Goal: Information Seeking & Learning: Learn about a topic

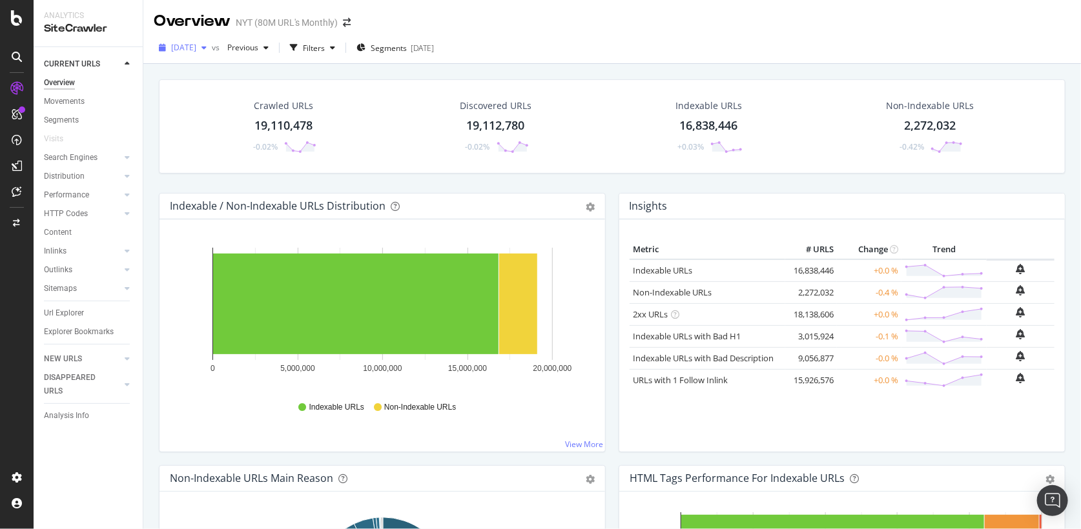
click at [177, 42] on div "[DATE]" at bounding box center [183, 47] width 58 height 19
click at [151, 195] on div "Crawled URLs 19,110,478 -0.02% Discovered URLs 19,112,780 -0.02% Indexable URLs…" at bounding box center [611, 328] width 937 height 529
click at [201, 61] on div "[DATE] vs Previous Filters Segments [DATE]" at bounding box center [611, 50] width 937 height 26
click at [196, 48] on span "[DATE]" at bounding box center [183, 47] width 25 height 11
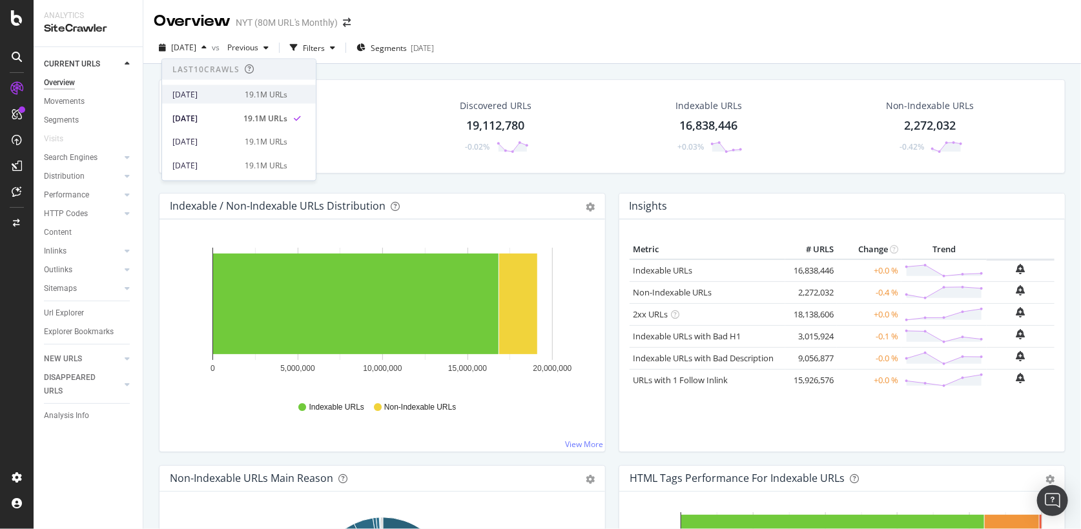
click at [194, 88] on div "[DATE]" at bounding box center [204, 94] width 65 height 12
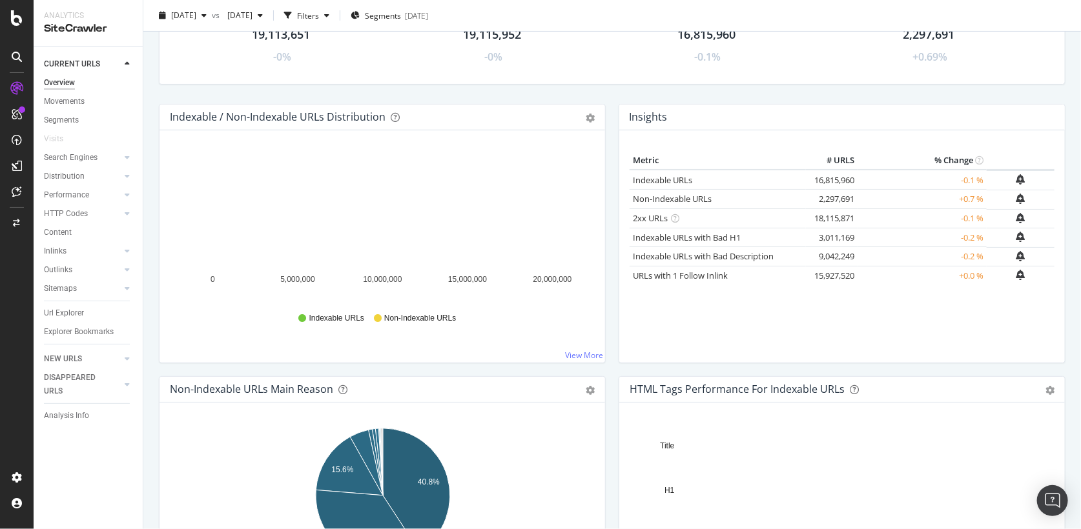
scroll to position [169, 0]
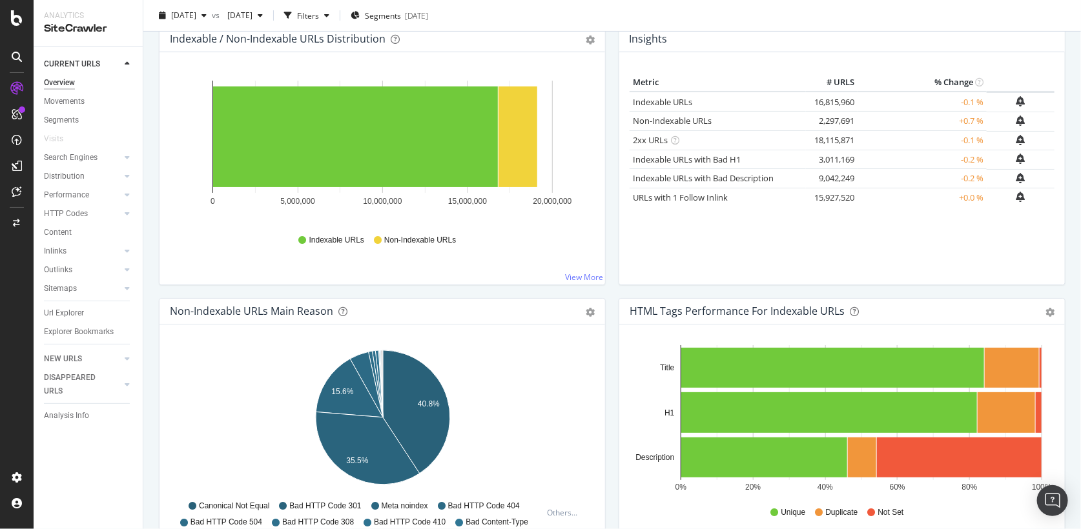
click at [417, 5] on div "[DATE] vs [DATE] Filters Segments [DATE]" at bounding box center [611, 16] width 937 height 32
click at [401, 14] on span "Segments" at bounding box center [383, 15] width 36 height 11
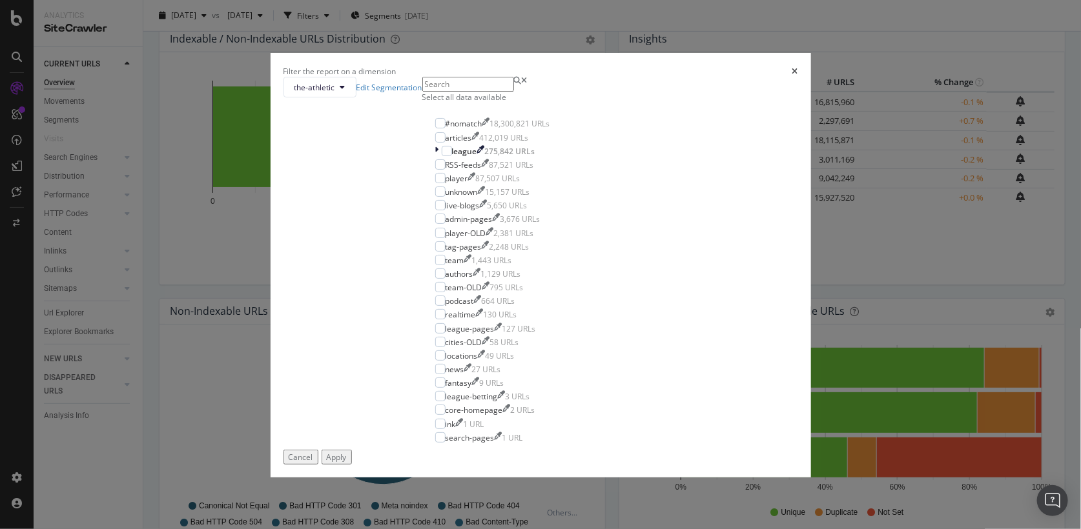
click at [464, 103] on div "Select all data available" at bounding box center [492, 90] width 141 height 26
click at [462, 103] on div "Select all data available" at bounding box center [492, 97] width 141 height 11
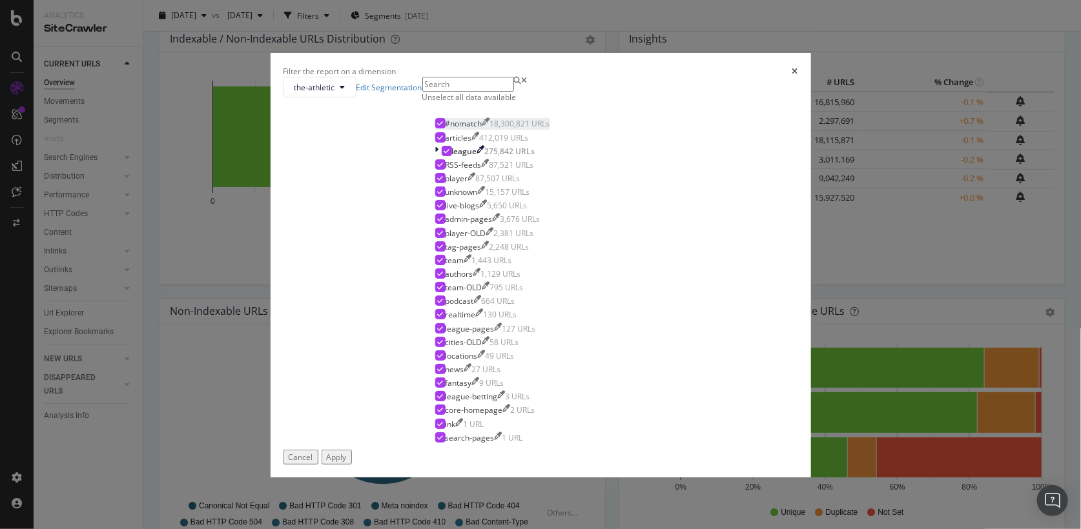
click at [464, 129] on div "#nomatch" at bounding box center [463, 123] width 37 height 11
click at [462, 170] on div "RSS-feeds" at bounding box center [463, 164] width 36 height 11
click at [347, 460] on div "Apply" at bounding box center [337, 457] width 20 height 11
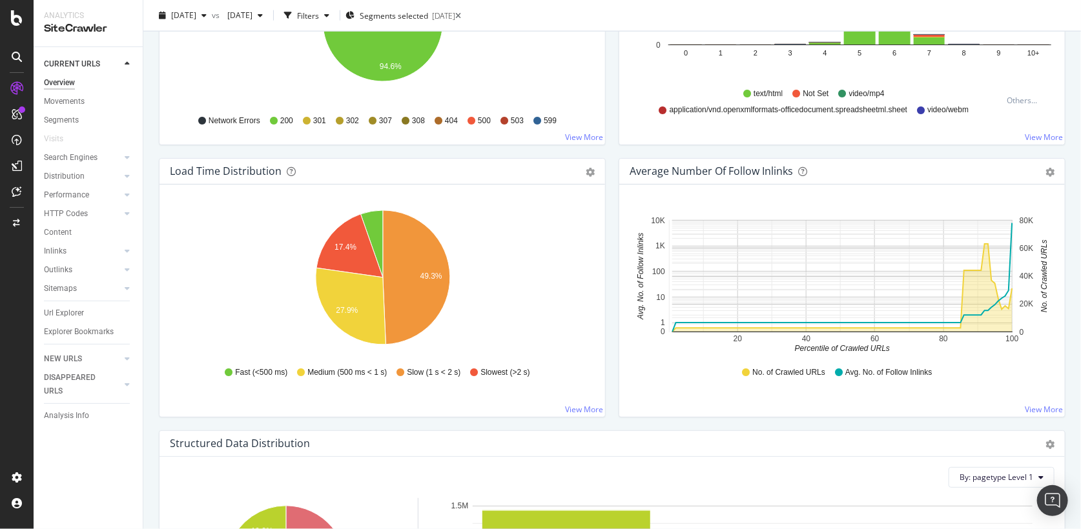
scroll to position [855, 0]
click at [68, 214] on div "HTTP Codes" at bounding box center [66, 214] width 44 height 14
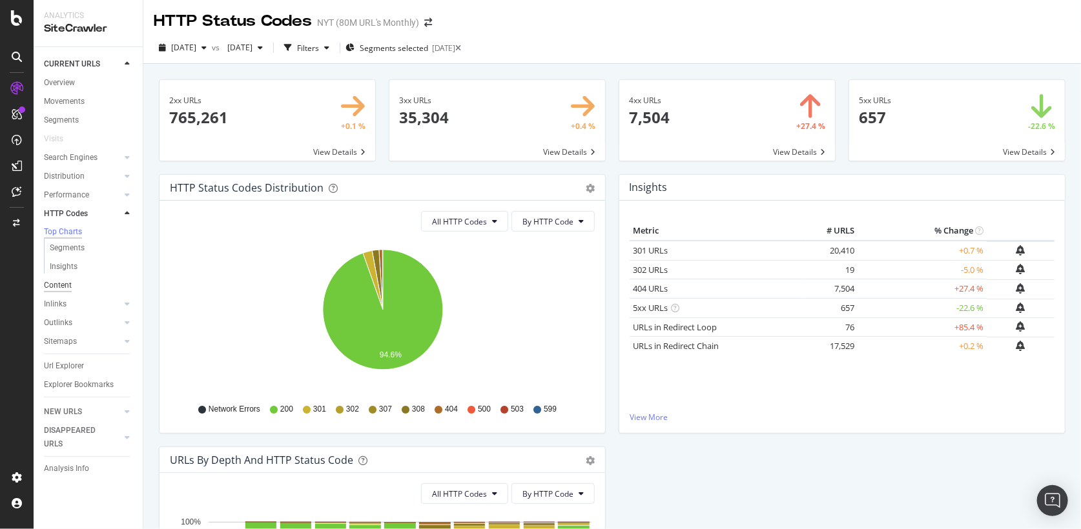
click at [67, 292] on div "Content" at bounding box center [58, 286] width 28 height 14
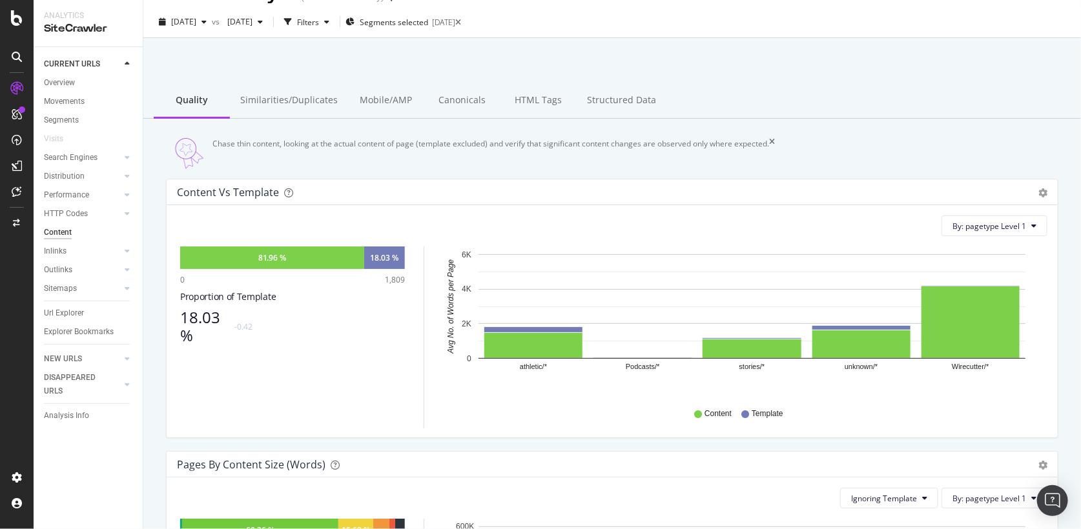
scroll to position [9, 0]
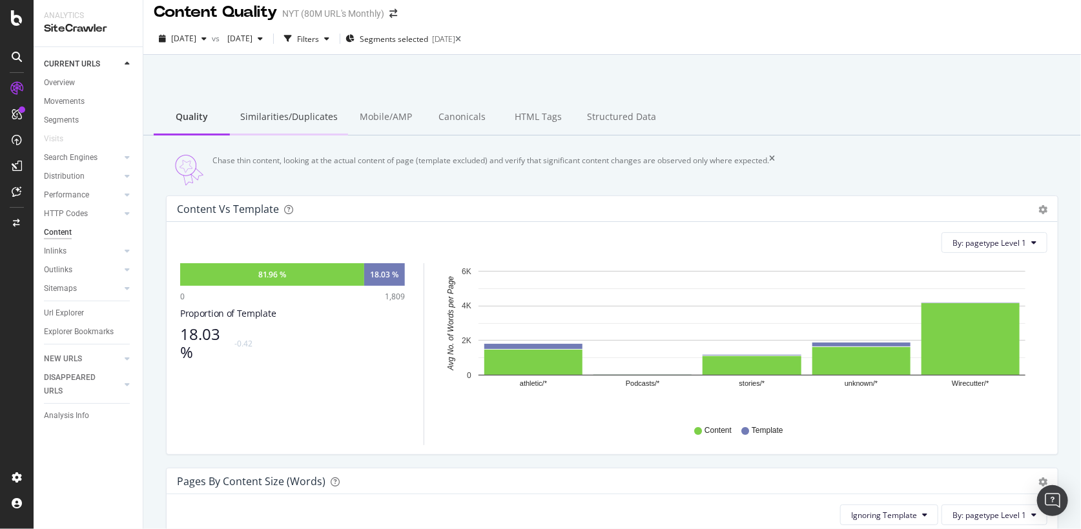
click at [303, 110] on div "Similarities/Duplicates" at bounding box center [289, 118] width 118 height 36
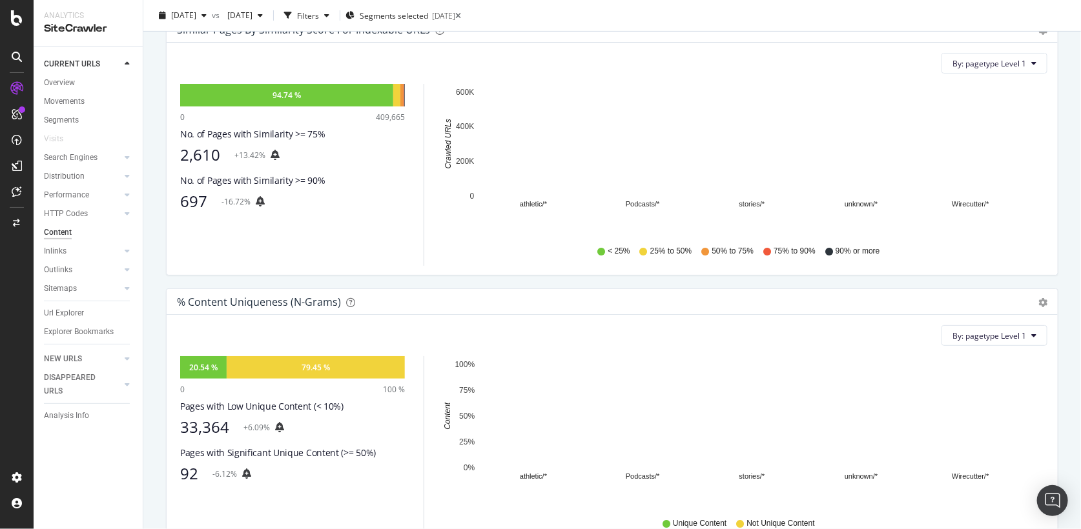
scroll to position [195, 0]
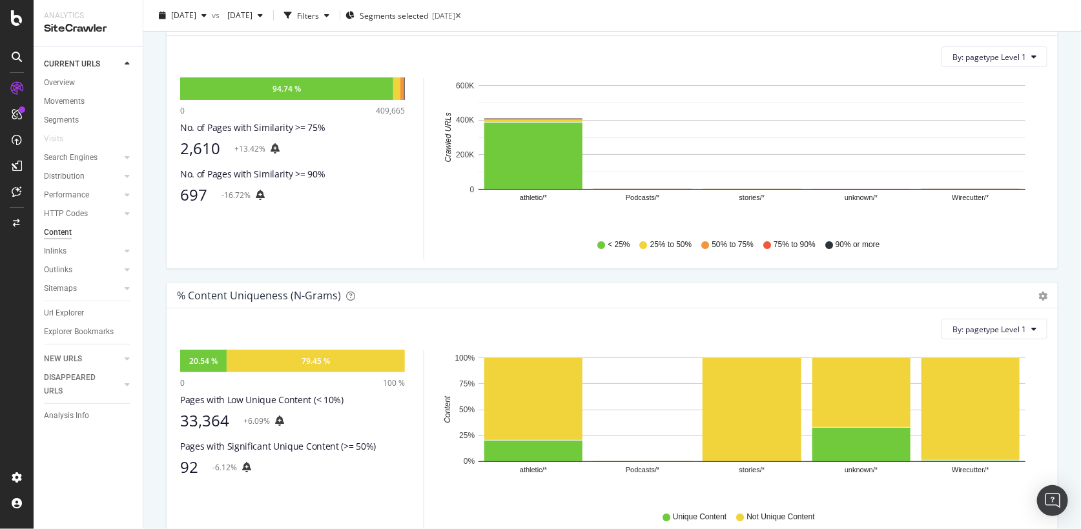
click at [194, 204] on div "697" at bounding box center [193, 195] width 27 height 18
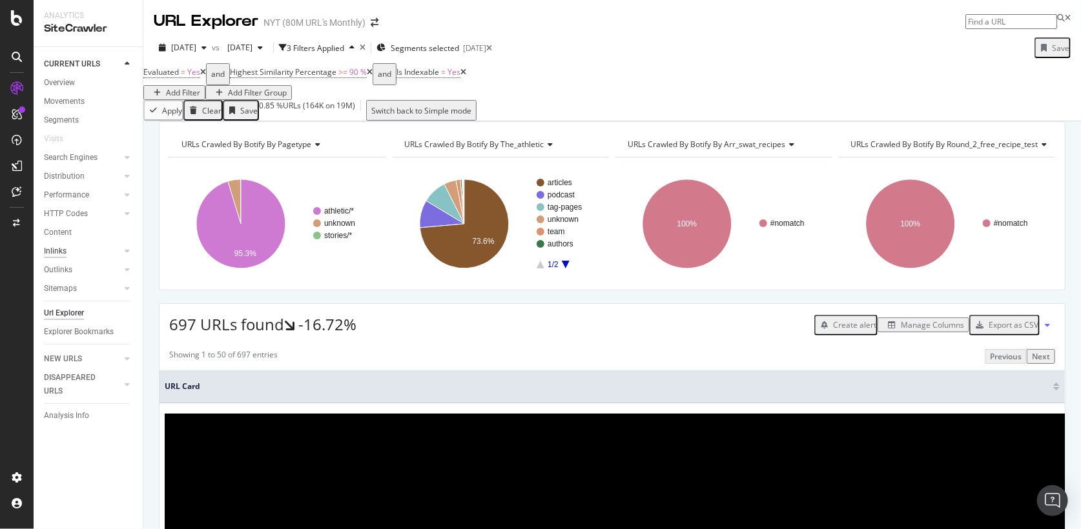
click at [59, 245] on div "Inlinks" at bounding box center [55, 252] width 23 height 14
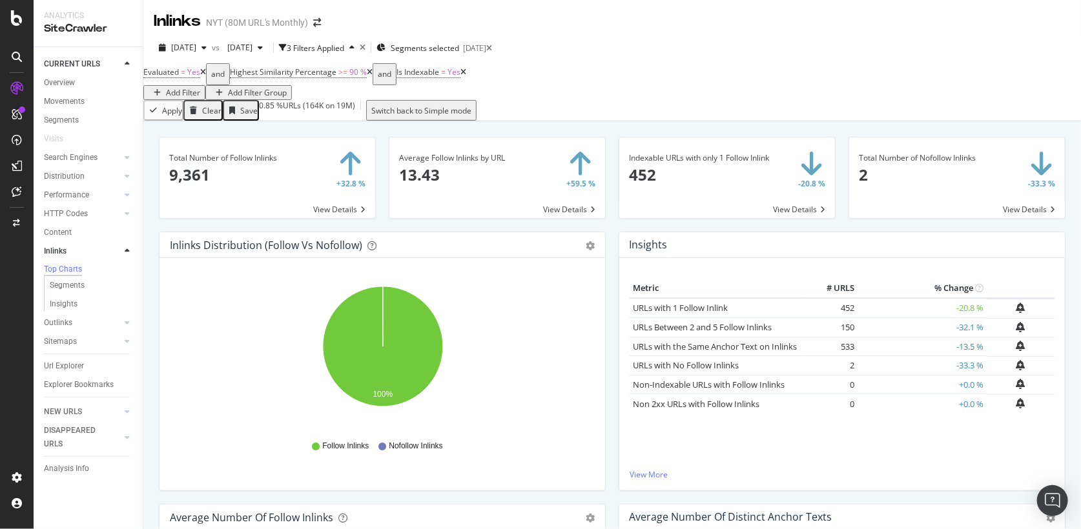
click at [221, 110] on div "Clear" at bounding box center [211, 110] width 19 height 11
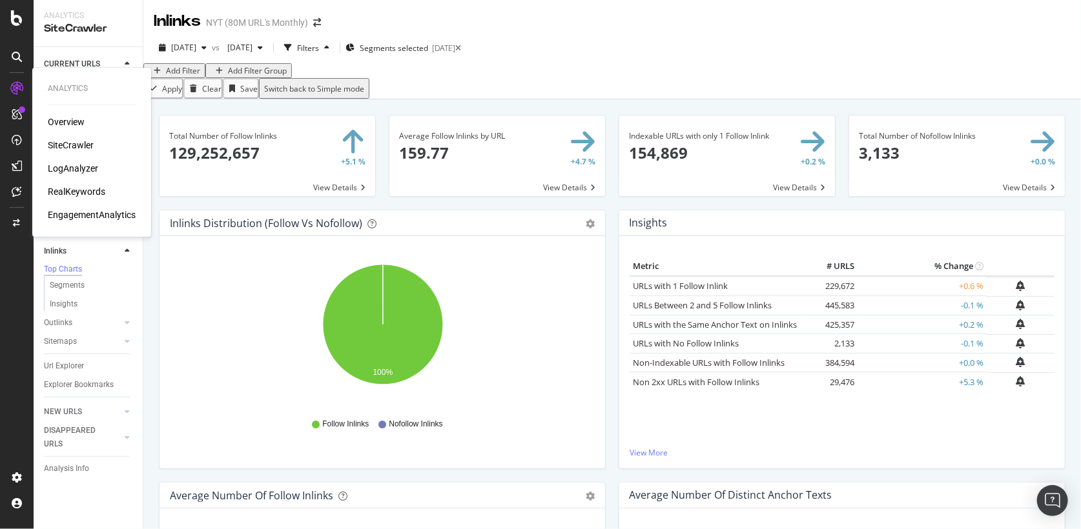
click at [70, 168] on div "LogAnalyzer" at bounding box center [73, 168] width 50 height 13
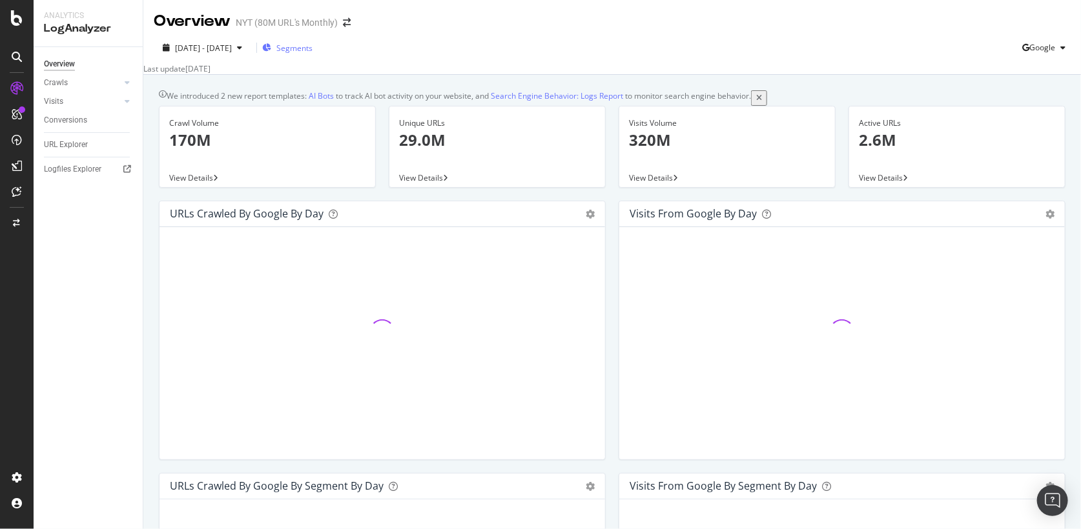
click at [308, 52] on span "Segments" at bounding box center [294, 48] width 36 height 11
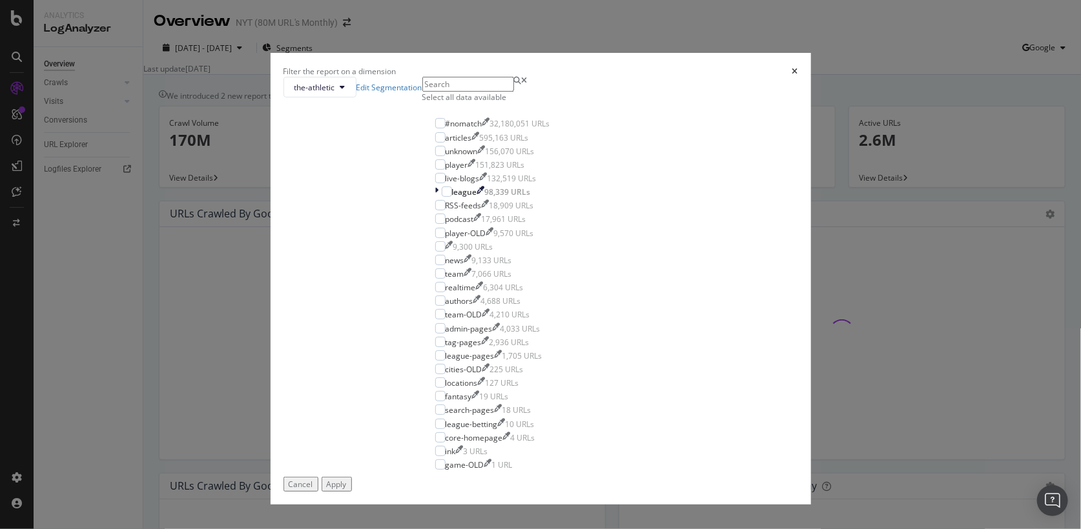
click at [438, 103] on div "Select all data available" at bounding box center [492, 97] width 141 height 11
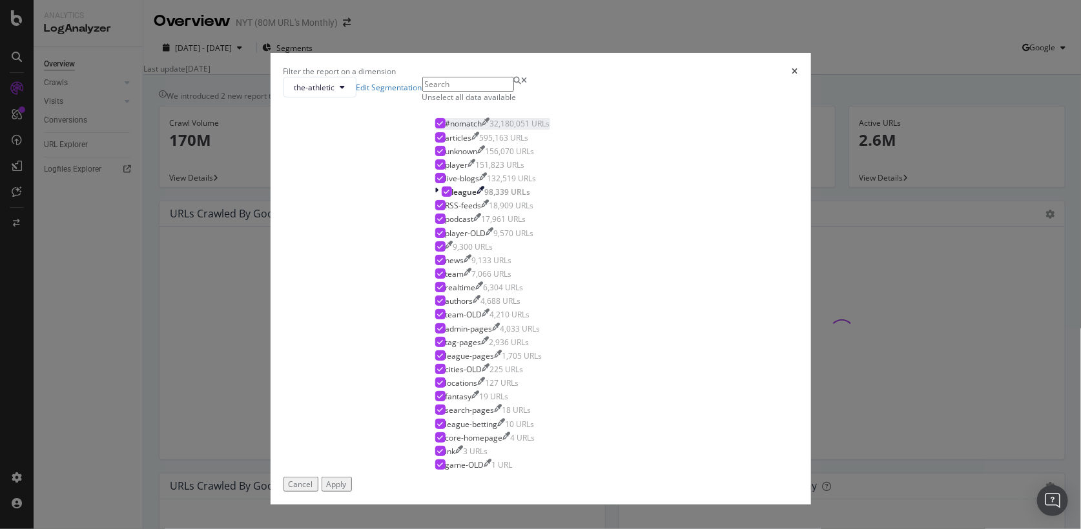
click at [468, 129] on div "#nomatch" at bounding box center [463, 123] width 37 height 11
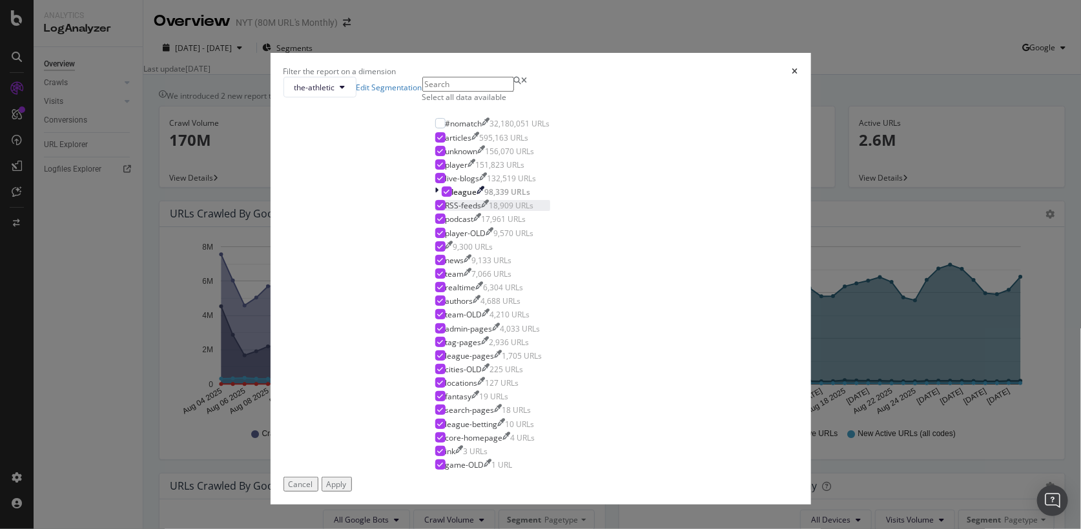
click at [460, 211] on div "RSS-feeds" at bounding box center [463, 205] width 36 height 11
click at [347, 479] on div "Apply" at bounding box center [337, 484] width 20 height 11
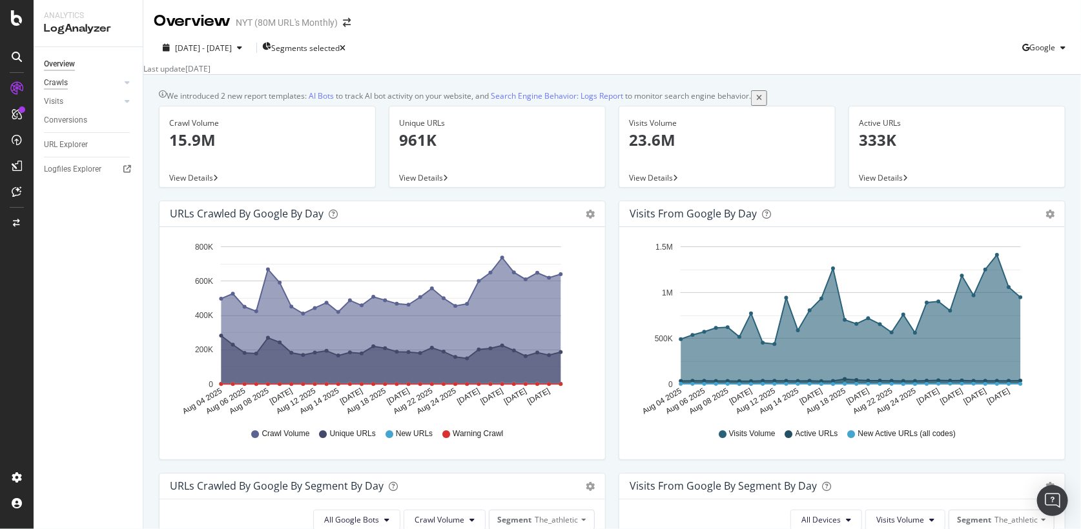
click at [62, 79] on div "Crawls" at bounding box center [56, 83] width 24 height 14
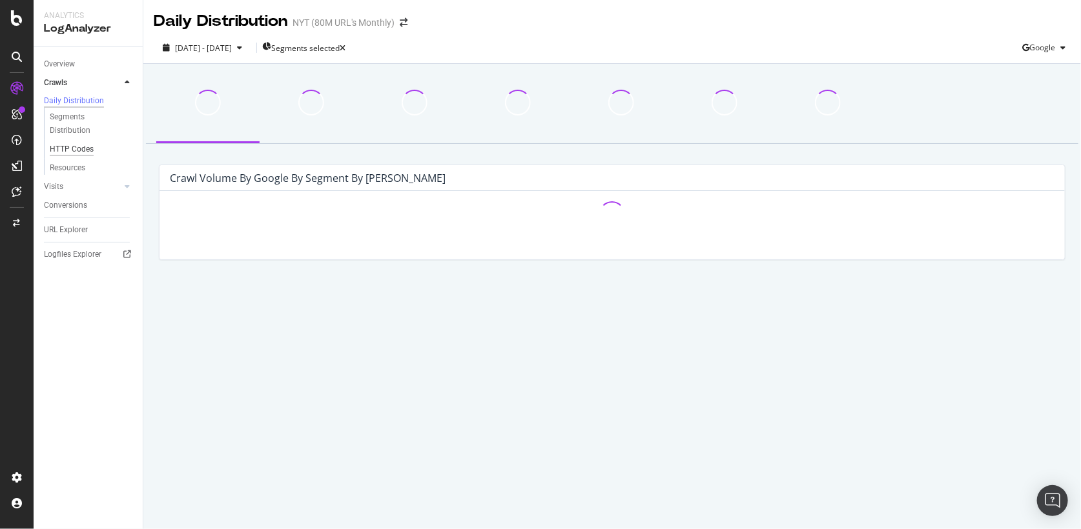
click at [65, 150] on div "HTTP Codes" at bounding box center [72, 150] width 44 height 14
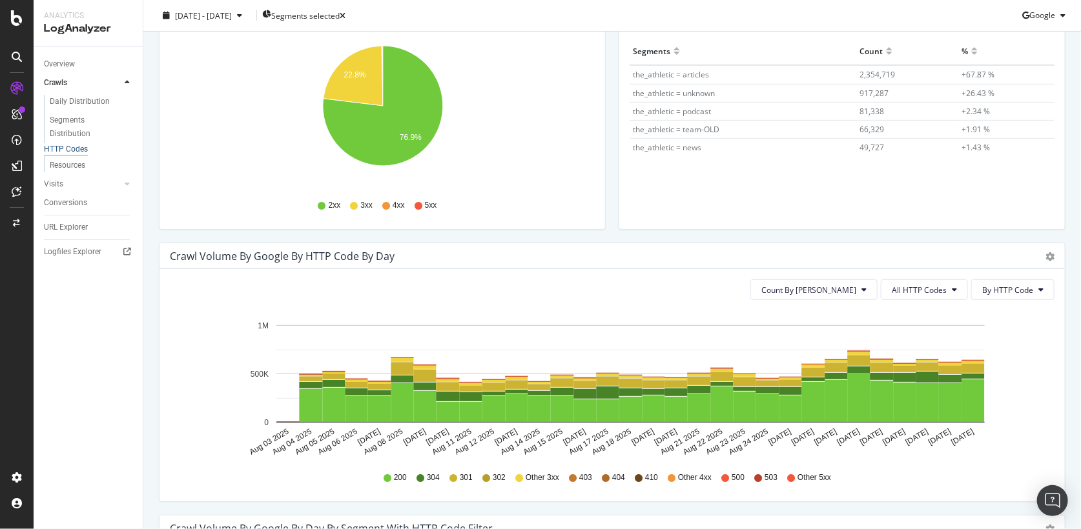
scroll to position [282, 0]
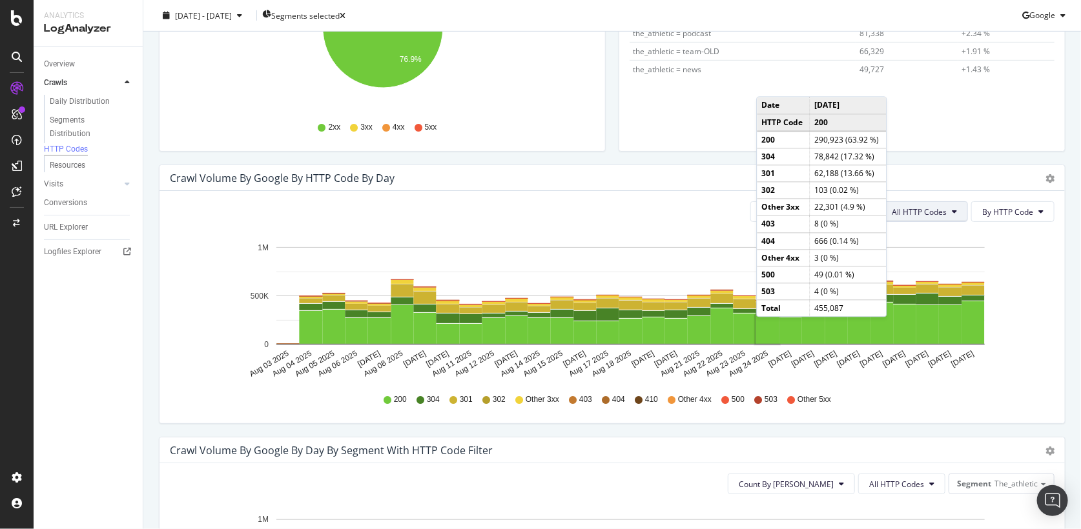
click at [903, 204] on button "All HTTP Codes" at bounding box center [924, 211] width 87 height 21
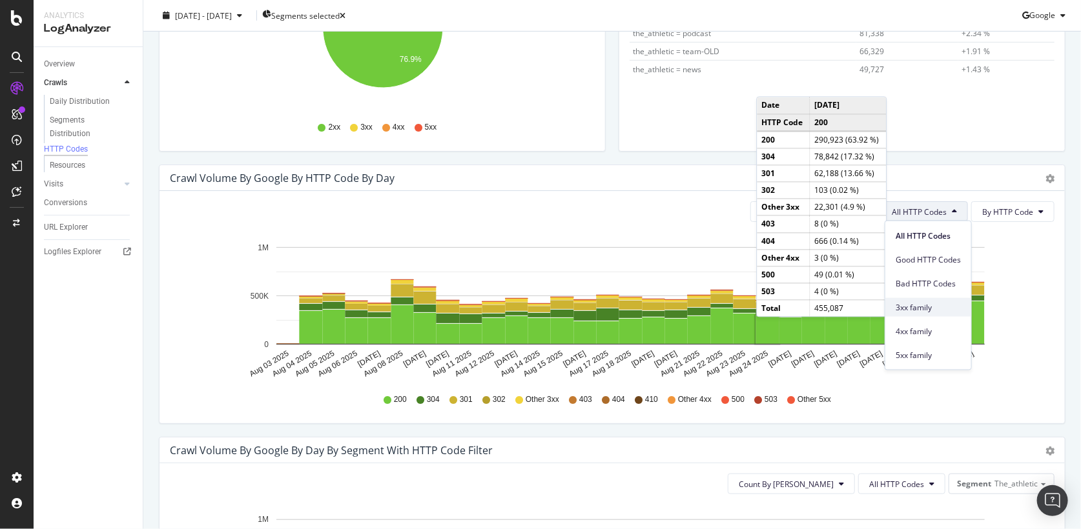
click at [923, 303] on span "3xx family" at bounding box center [928, 308] width 65 height 12
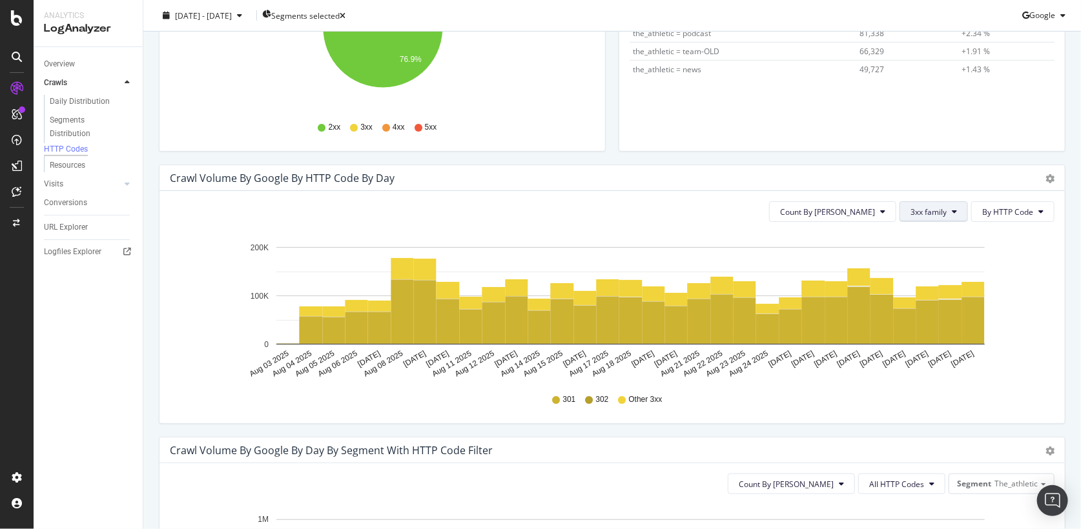
click at [927, 209] on span "3xx family" at bounding box center [928, 212] width 36 height 11
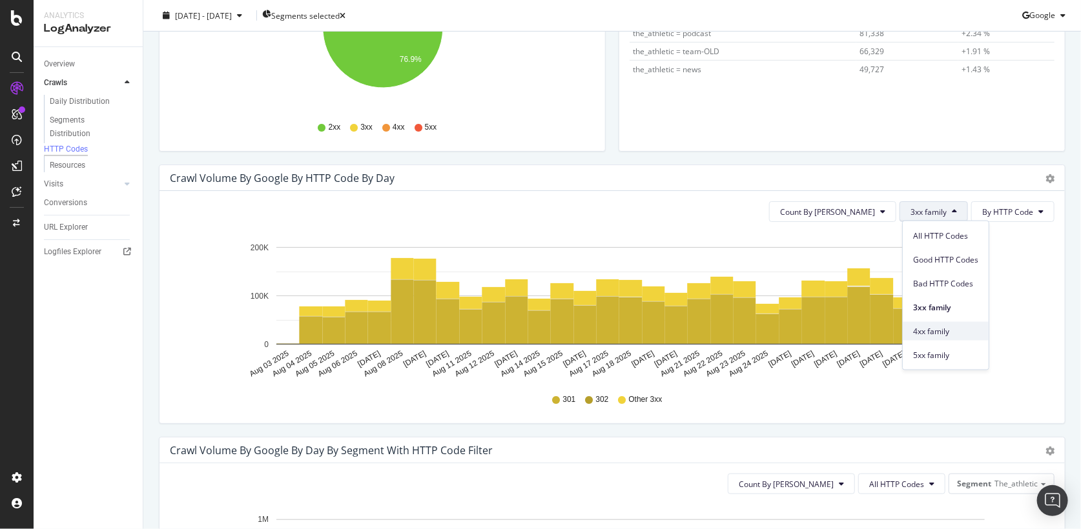
click at [940, 329] on span "4xx family" at bounding box center [945, 331] width 65 height 12
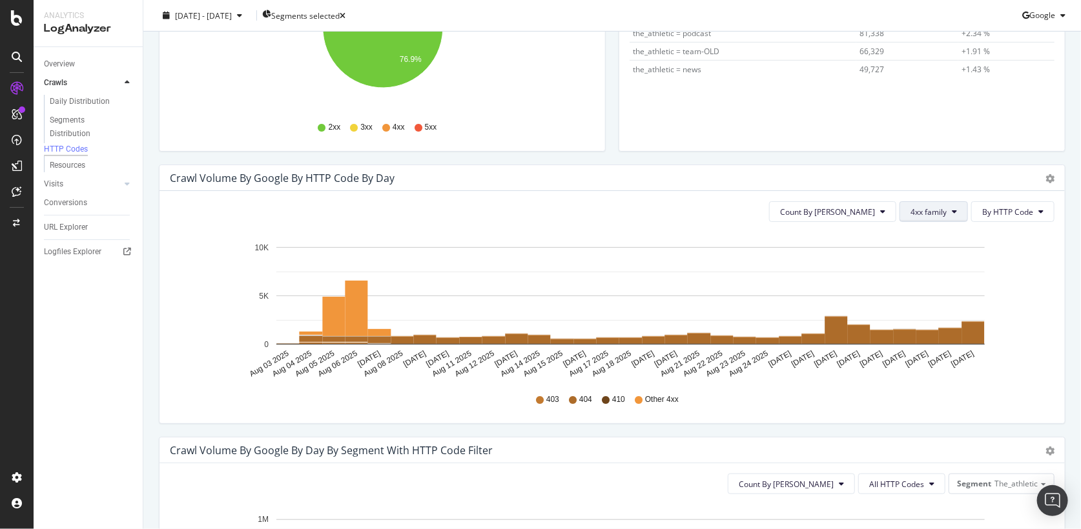
click at [941, 218] on button "4xx family" at bounding box center [933, 211] width 68 height 21
click at [936, 218] on button "4xx family" at bounding box center [933, 211] width 68 height 21
click at [950, 354] on span "5xx family" at bounding box center [945, 355] width 65 height 12
